Goal: Task Accomplishment & Management: Use online tool/utility

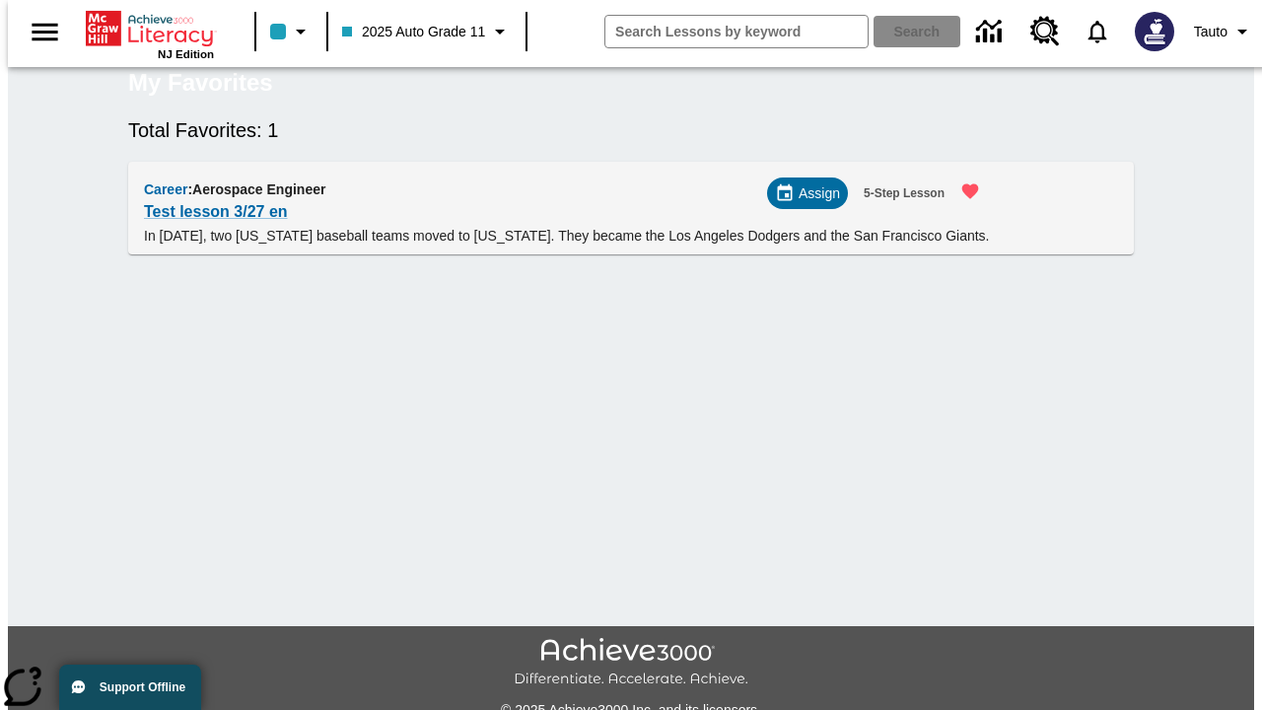
click at [815, 204] on span "Assign" at bounding box center [819, 193] width 41 height 21
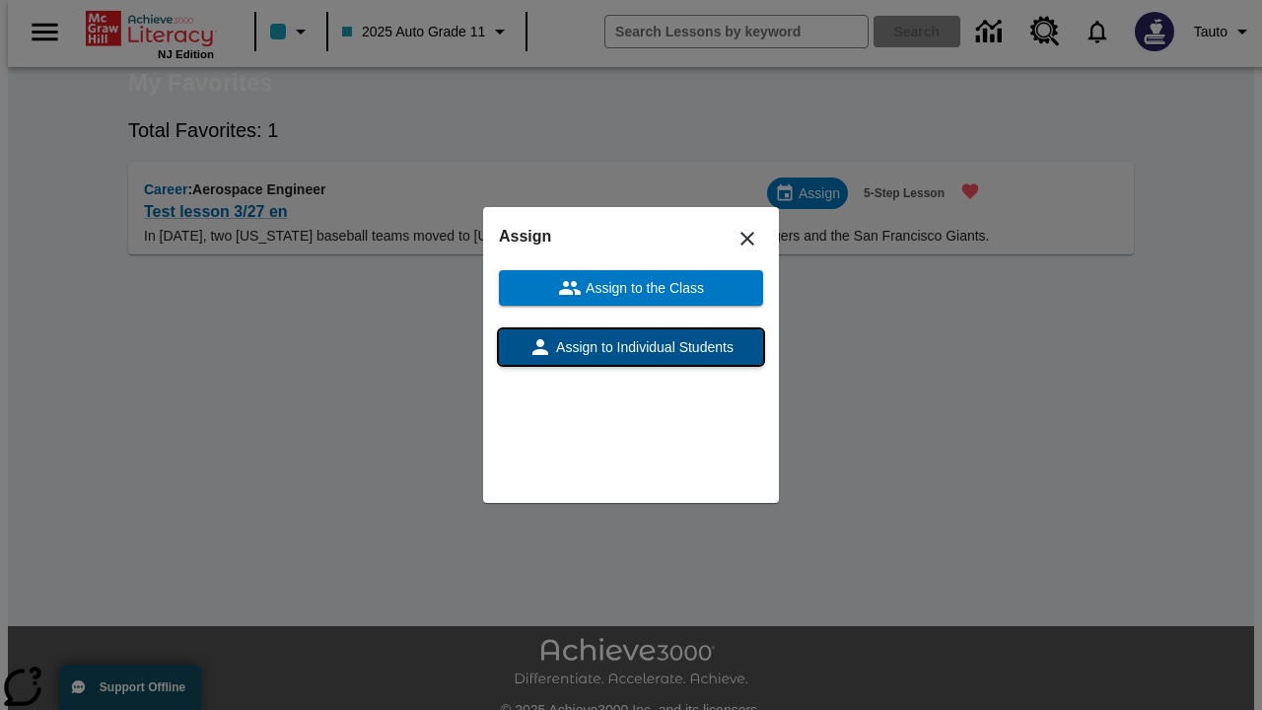
click at [631, 347] on span "Assign to Individual Students" at bounding box center [642, 347] width 181 height 21
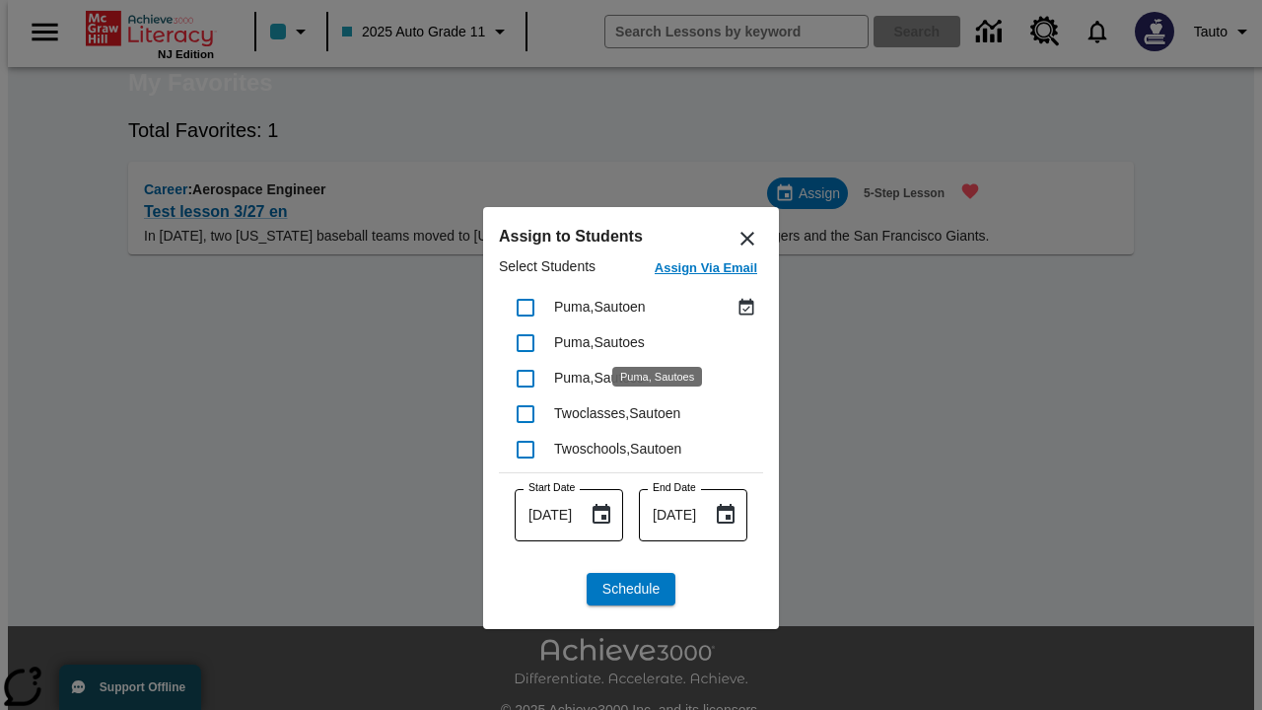
click at [525, 307] on input "checkbox" at bounding box center [525, 307] width 41 height 41
checkbox input "true"
click at [631, 589] on span "Schedule" at bounding box center [630, 589] width 57 height 21
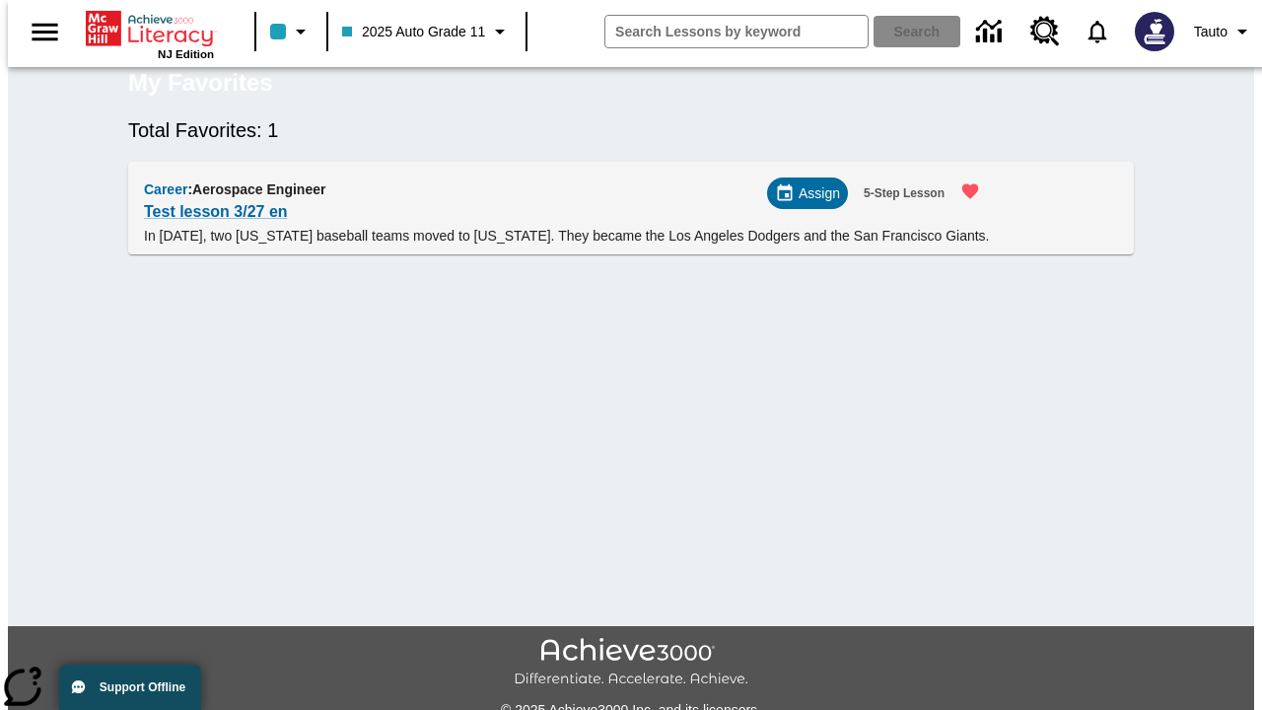
click at [813, 204] on span "Assign" at bounding box center [819, 193] width 41 height 21
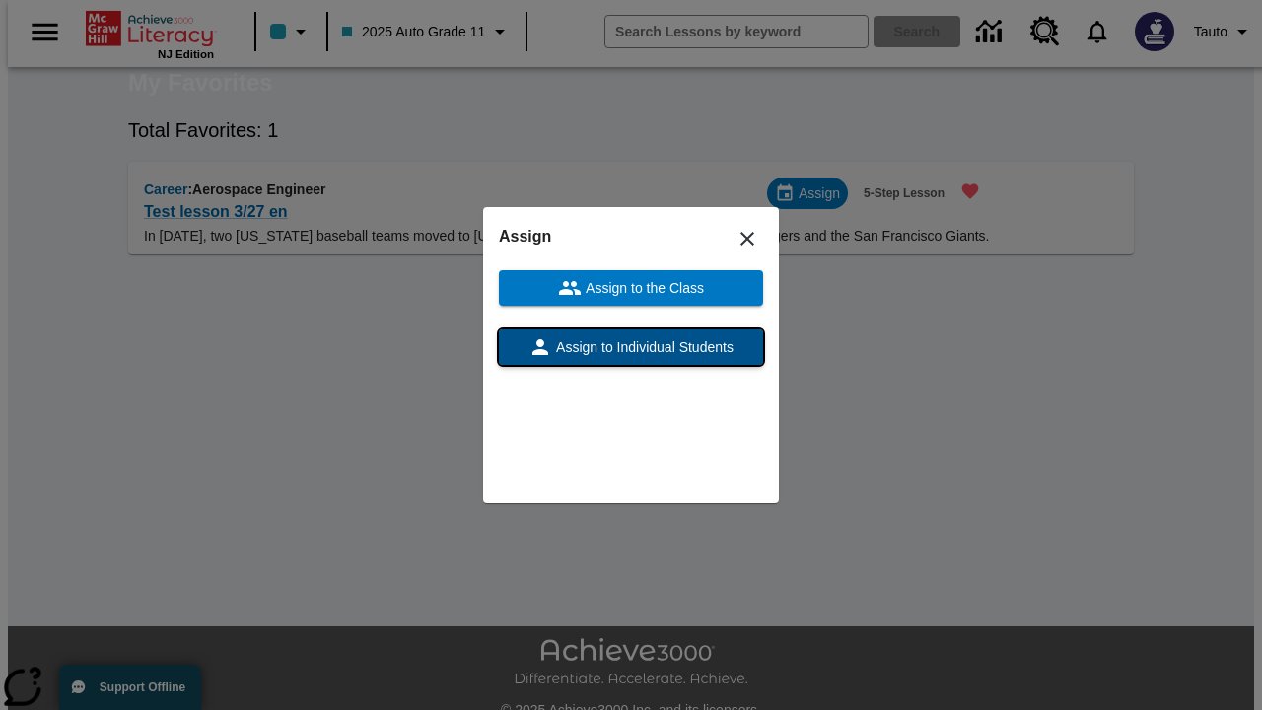
click at [631, 347] on span "Assign to Individual Students" at bounding box center [642, 347] width 181 height 21
